Goal: Task Accomplishment & Management: Manage account settings

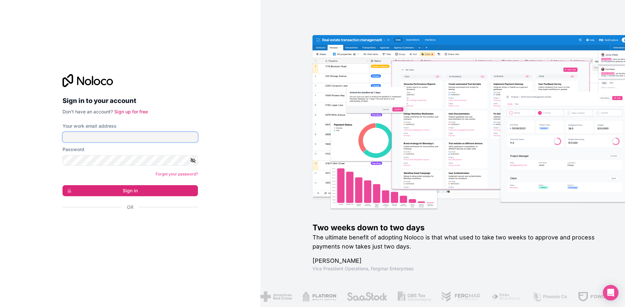
click at [112, 137] on input "Your work email address" at bounding box center [129, 137] width 135 height 10
type input "[EMAIL_ADDRESS][DOMAIN_NAME]"
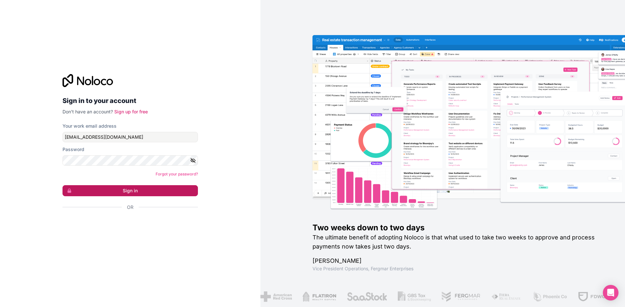
click at [123, 189] on button "Sign in" at bounding box center [129, 190] width 135 height 11
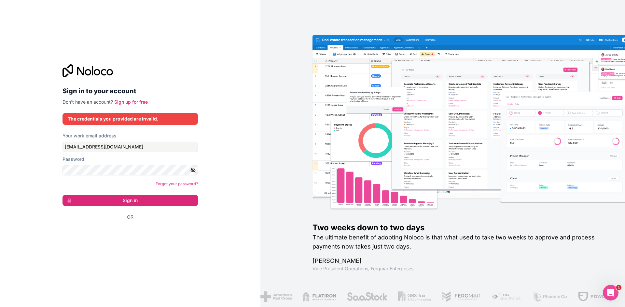
drag, startPoint x: 28, startPoint y: 193, endPoint x: 86, endPoint y: 176, distance: 60.8
click at [28, 193] on div "Sign in to your account Don't have an account? Sign up for free The credentials…" at bounding box center [130, 153] width 260 height 307
click at [106, 197] on button "Sign in" at bounding box center [129, 200] width 135 height 11
click at [155, 199] on button "Sign in" at bounding box center [129, 200] width 135 height 11
click at [216, 219] on div "Sign in to your account Don't have an account? Sign up for free The credentials…" at bounding box center [130, 153] width 260 height 307
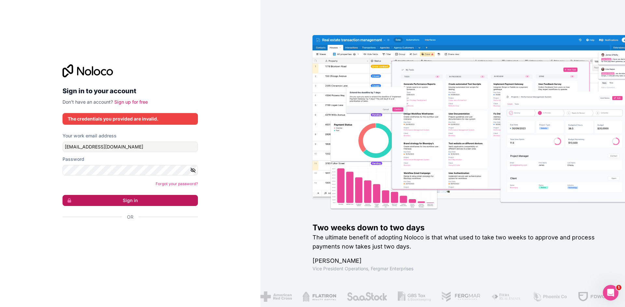
click at [169, 204] on button "Sign in" at bounding box center [129, 200] width 135 height 11
click at [209, 220] on div "Sign in to your account Don't have an account? Sign up for free Please try agai…" at bounding box center [130, 153] width 260 height 307
click at [192, 172] on icon "button" at bounding box center [193, 171] width 6 height 6
drag, startPoint x: 38, startPoint y: 196, endPoint x: 94, endPoint y: 151, distance: 71.7
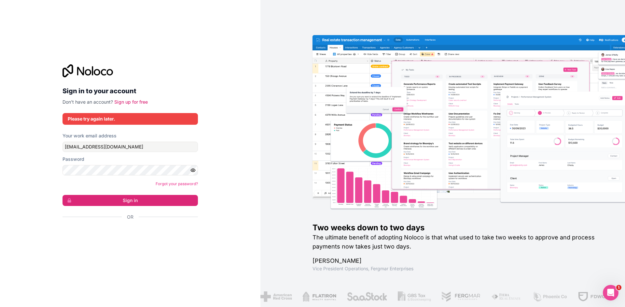
click at [38, 196] on div "Sign in to your account Don't have an account? Sign up for free Please try agai…" at bounding box center [130, 153] width 260 height 307
click at [114, 199] on button "Sign in" at bounding box center [129, 200] width 135 height 11
drag, startPoint x: 254, startPoint y: 217, endPoint x: 216, endPoint y: 132, distance: 93.8
click at [254, 217] on div "Sign in to your account Don't have an account? Sign up for free Please try agai…" at bounding box center [130, 153] width 260 height 307
